Goal: Task Accomplishment & Management: Manage account settings

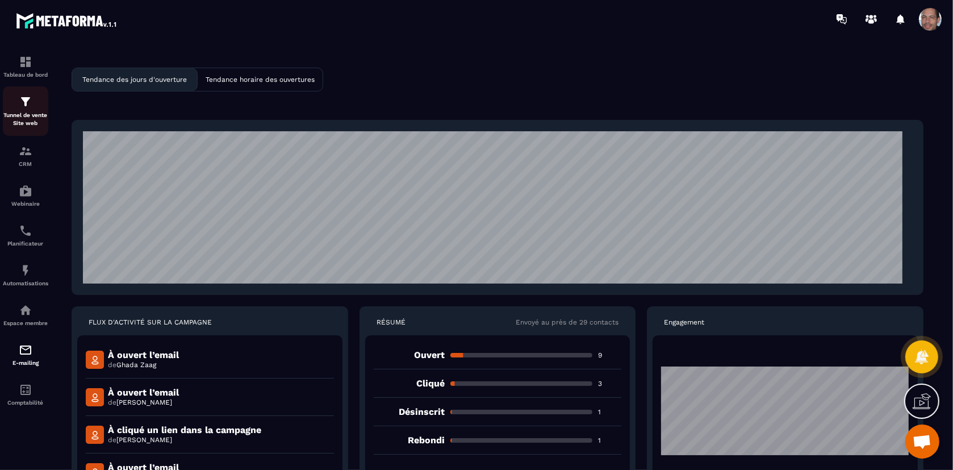
click at [30, 100] on img at bounding box center [26, 102] width 14 height 14
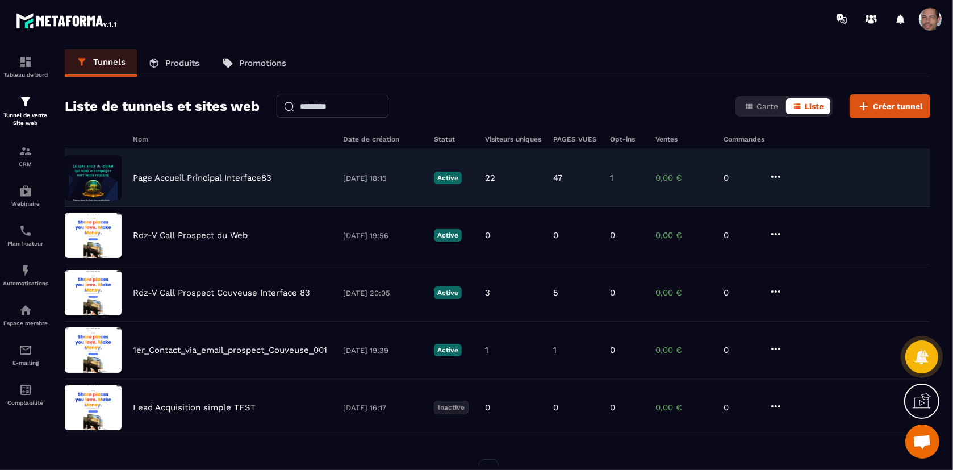
click at [223, 187] on div "Page Accueil Principal Interface83 [DATE] 18:15 Active 22 47 1 0,00 € 0" at bounding box center [498, 177] width 866 height 57
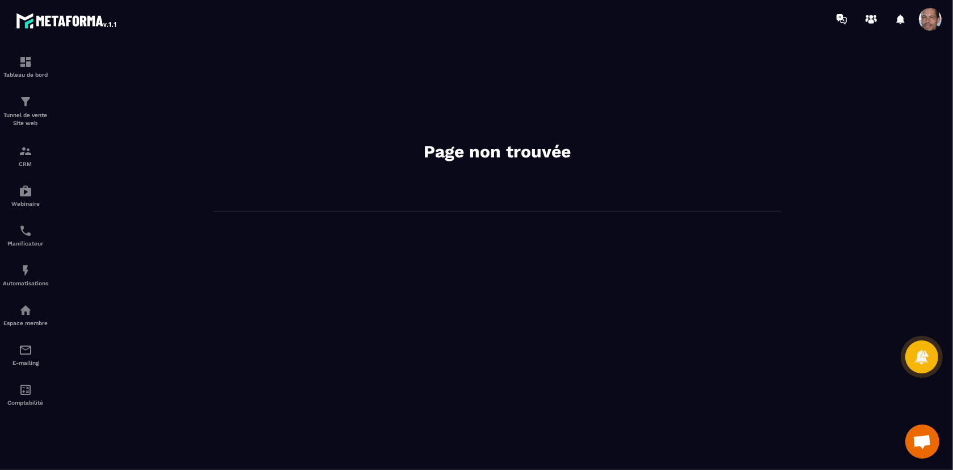
click at [928, 22] on span at bounding box center [930, 19] width 23 height 23
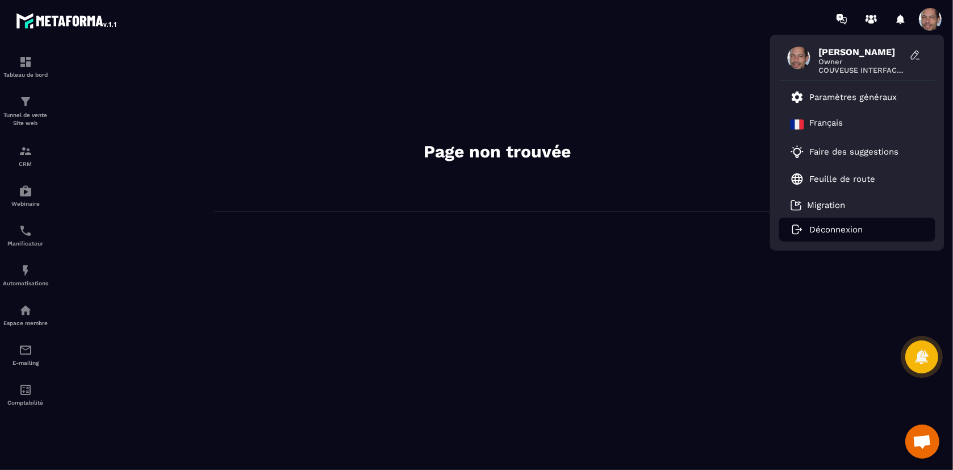
click at [858, 240] on li "Déconnexion" at bounding box center [858, 230] width 156 height 24
